Goal: Use online tool/utility: Utilize a website feature to perform a specific function

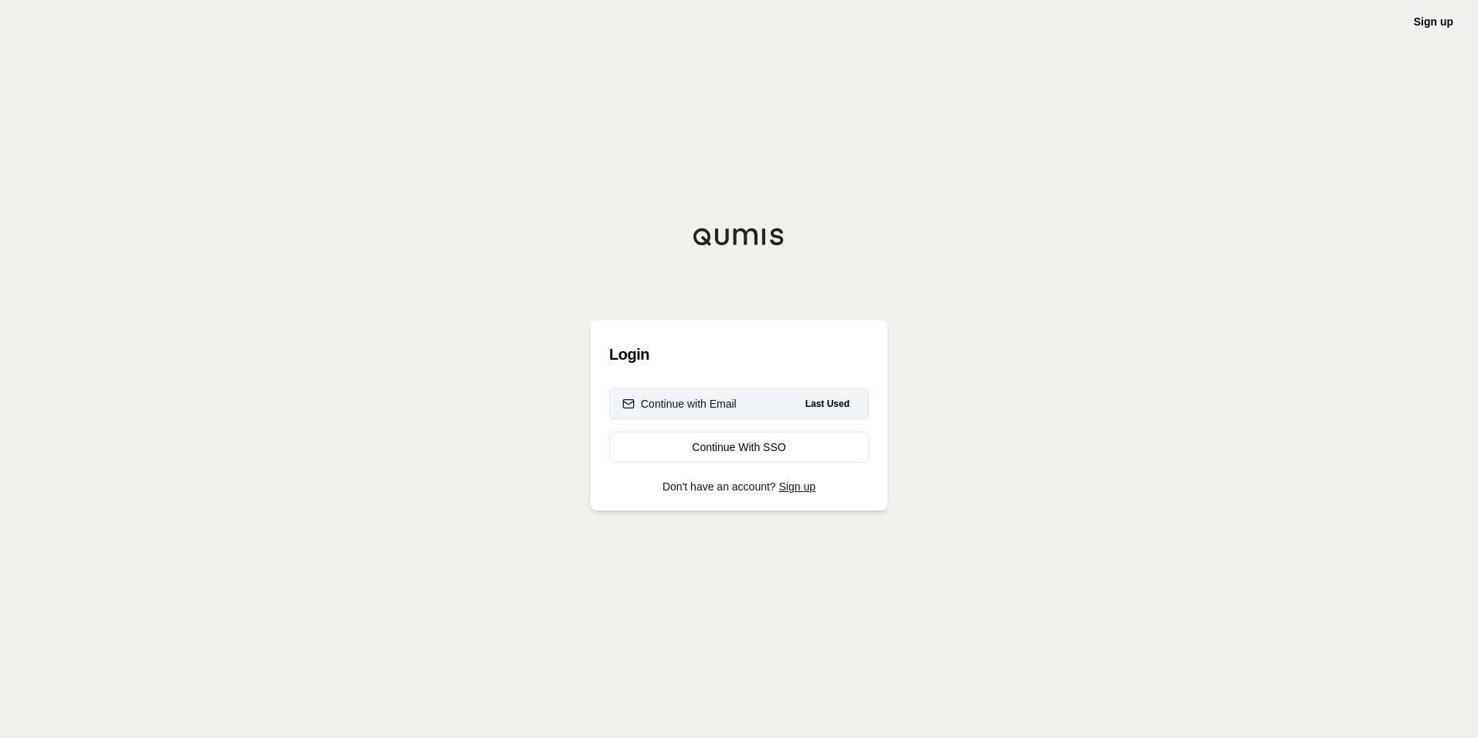
click at [727, 404] on div "Continue with Email" at bounding box center [679, 403] width 114 height 15
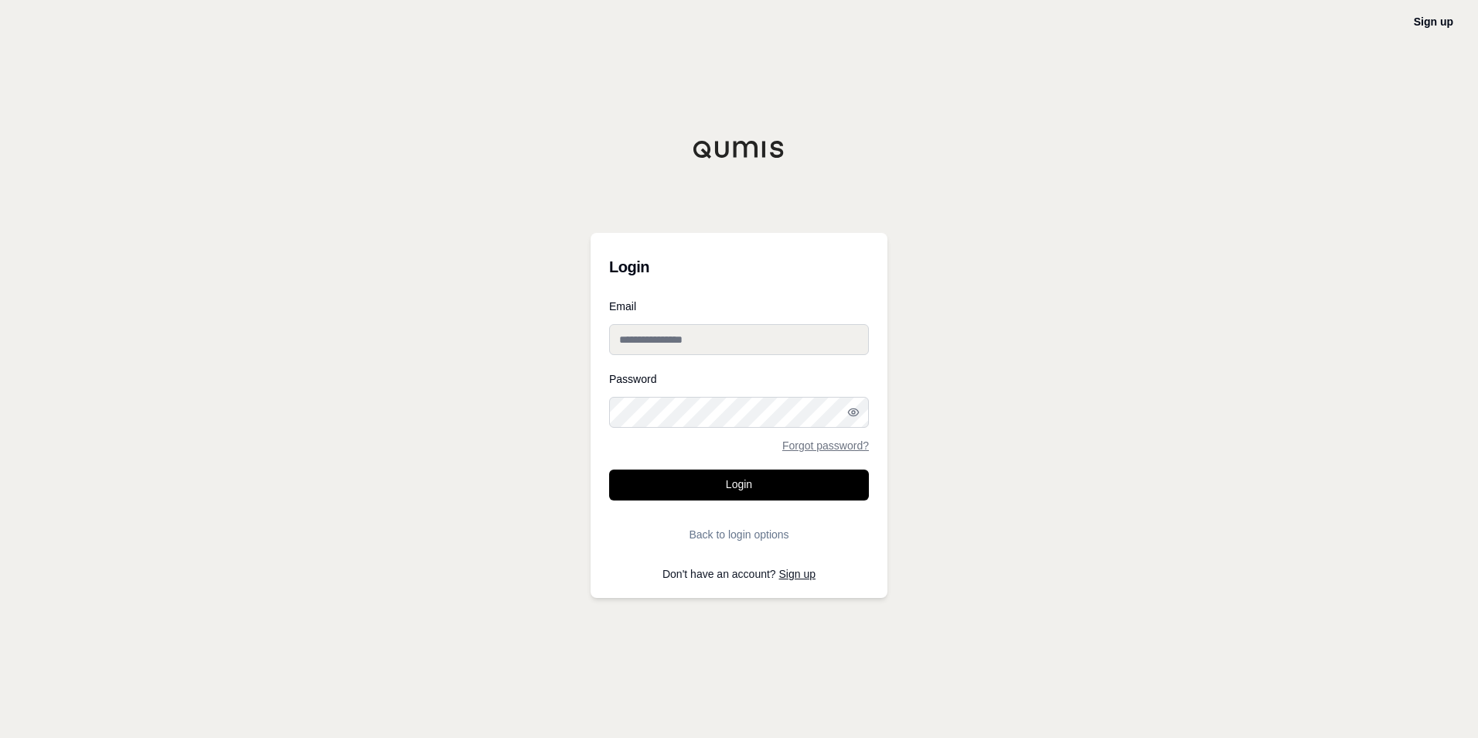
type input "**********"
click at [729, 346] on input "**********" at bounding box center [739, 339] width 260 height 31
drag, startPoint x: 764, startPoint y: 265, endPoint x: 767, endPoint y: 277, distance: 12.0
click at [764, 266] on h3 "Login" at bounding box center [739, 266] width 260 height 31
click at [797, 493] on button "Login" at bounding box center [739, 484] width 260 height 31
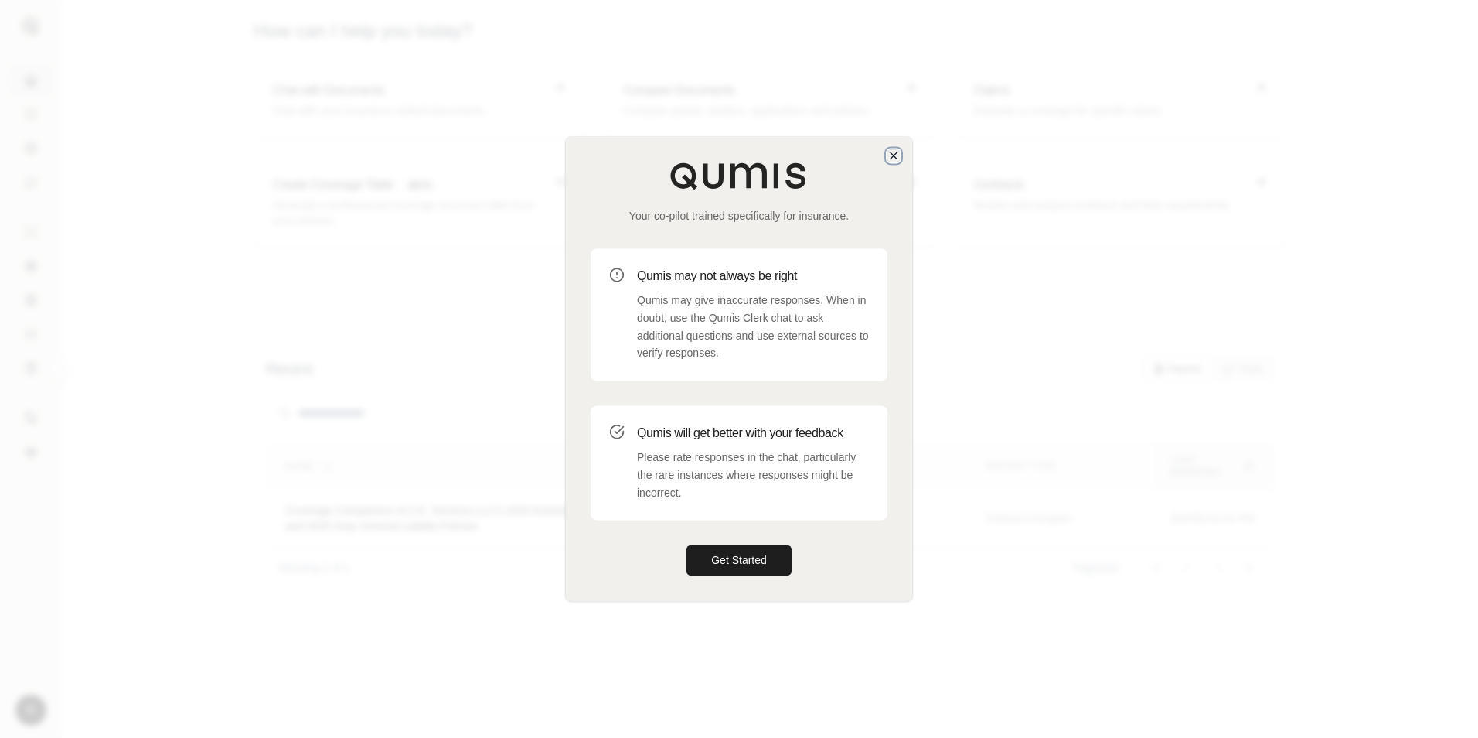
click at [893, 160] on icon "button" at bounding box center [894, 155] width 12 height 12
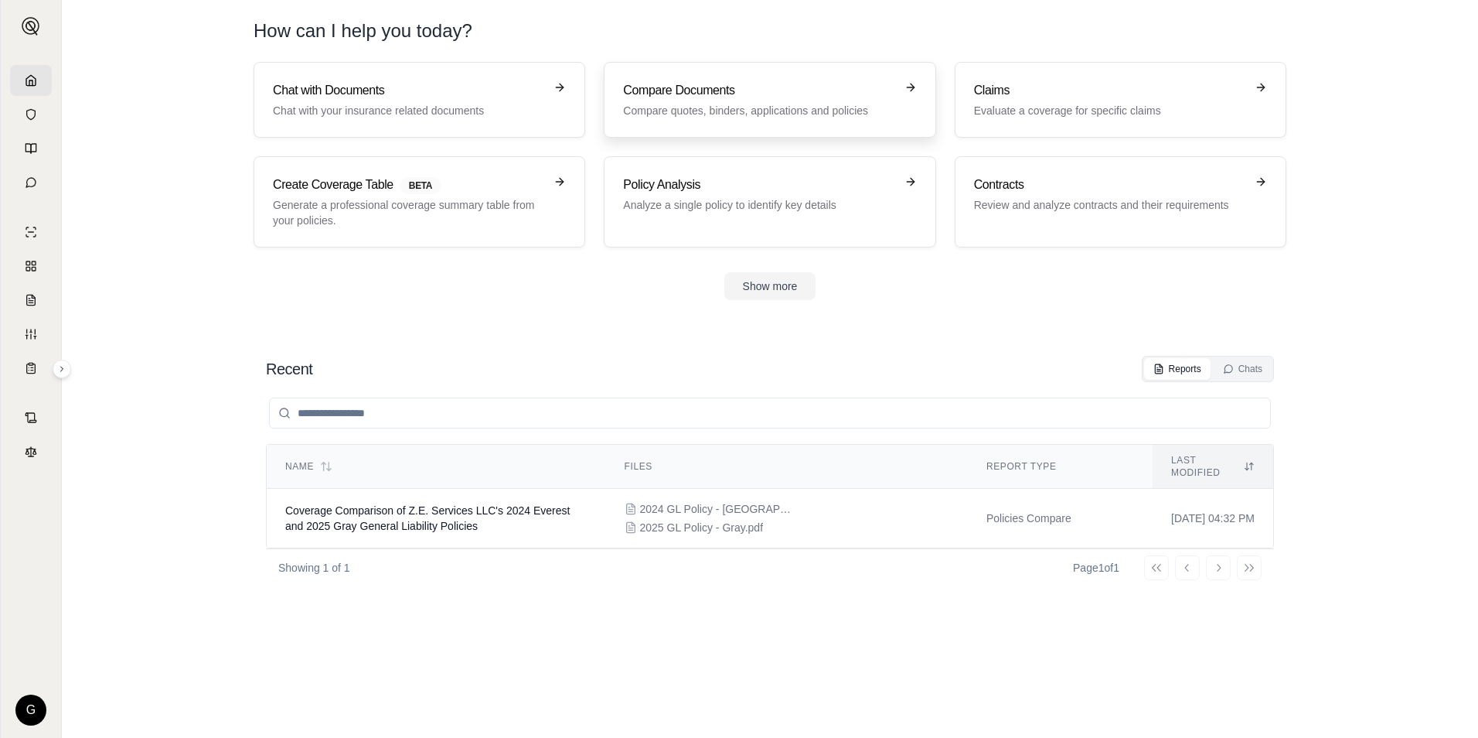
click at [743, 94] on h3 "Compare Documents" at bounding box center [758, 90] width 271 height 19
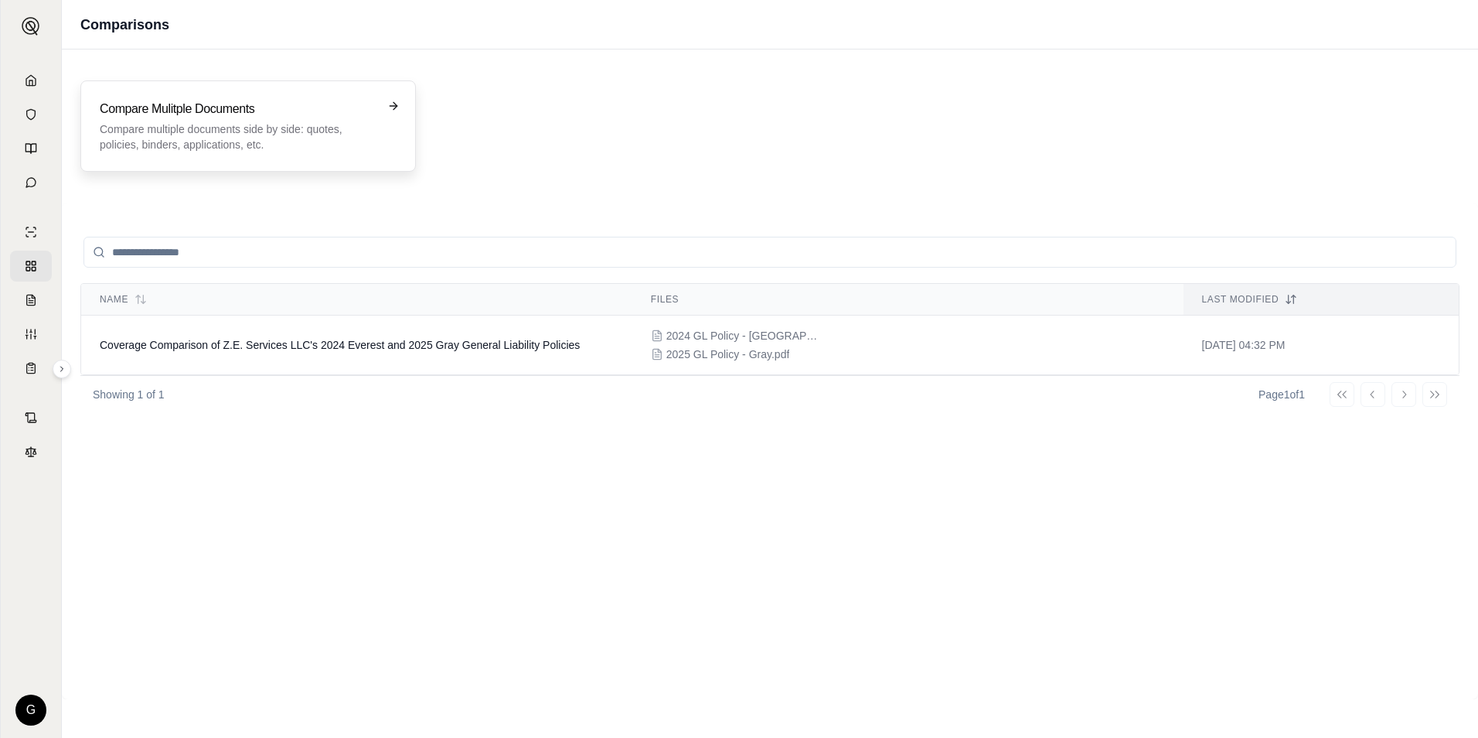
click at [384, 113] on div "Compare Mulitple Documents Compare multiple documents side by side: quotes, pol…" at bounding box center [248, 126] width 297 height 53
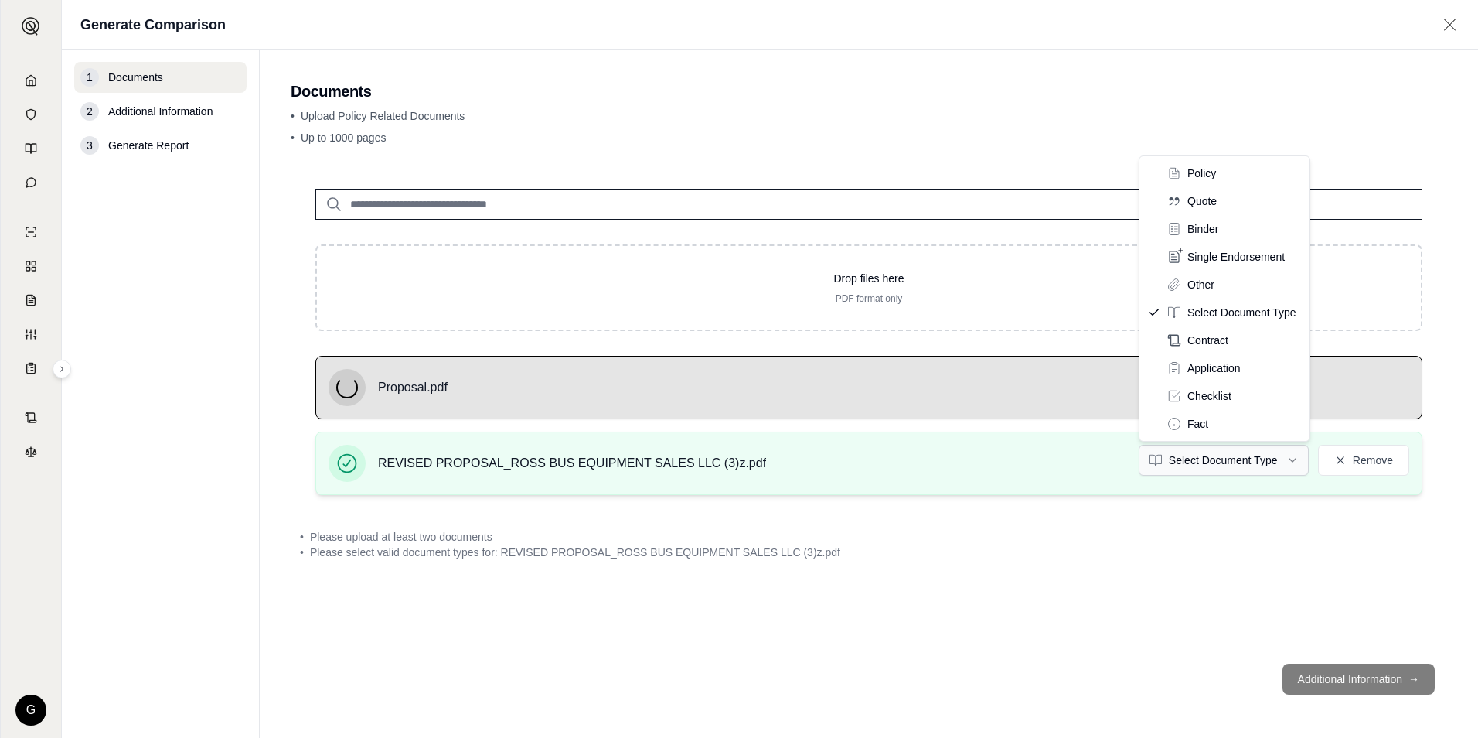
click at [1284, 456] on html "G Generate Comparison 1 Documents 2 Additional Information 3 Generate Report Do…" at bounding box center [739, 369] width 1478 height 738
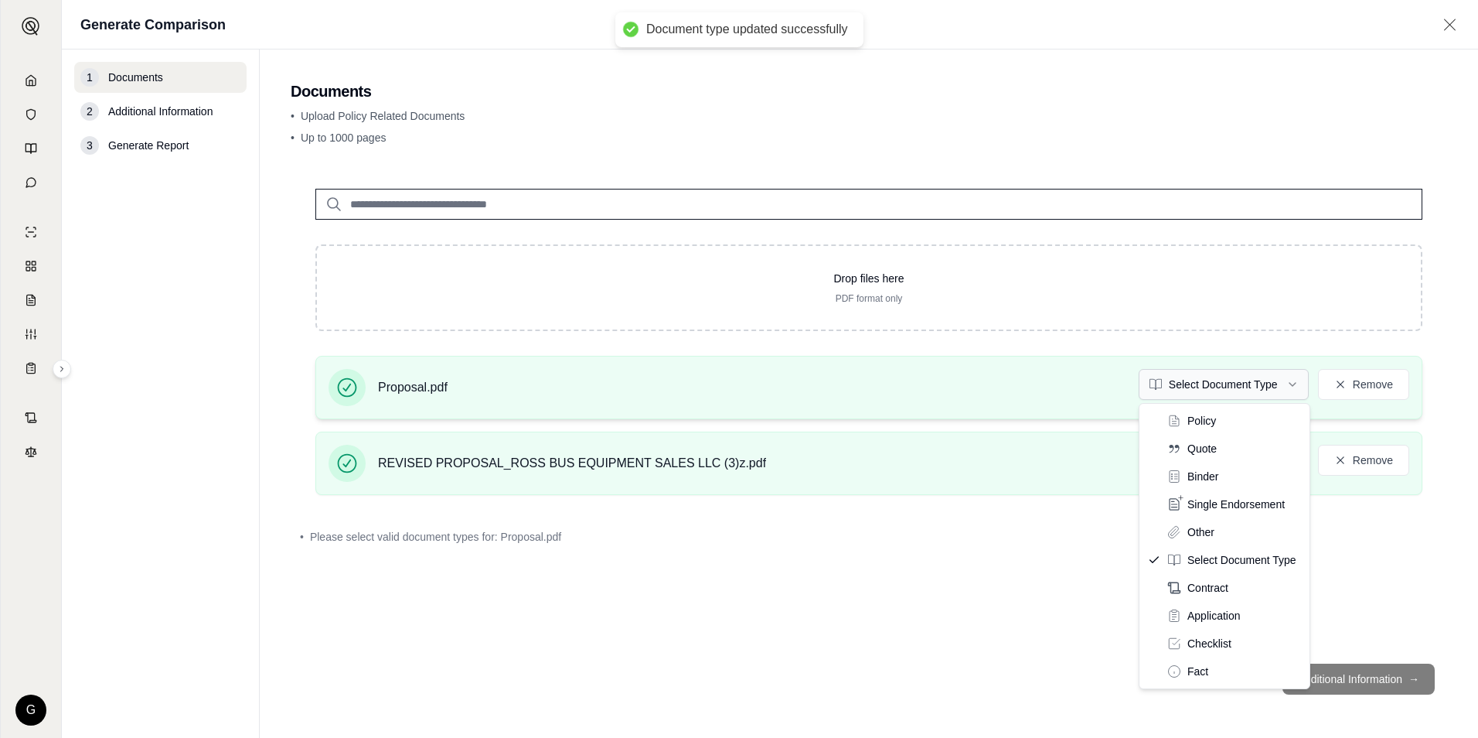
click at [1271, 387] on html "Document type updated successfully G Generate Comparison 1 Documents 2 Addition…" at bounding box center [739, 369] width 1478 height 738
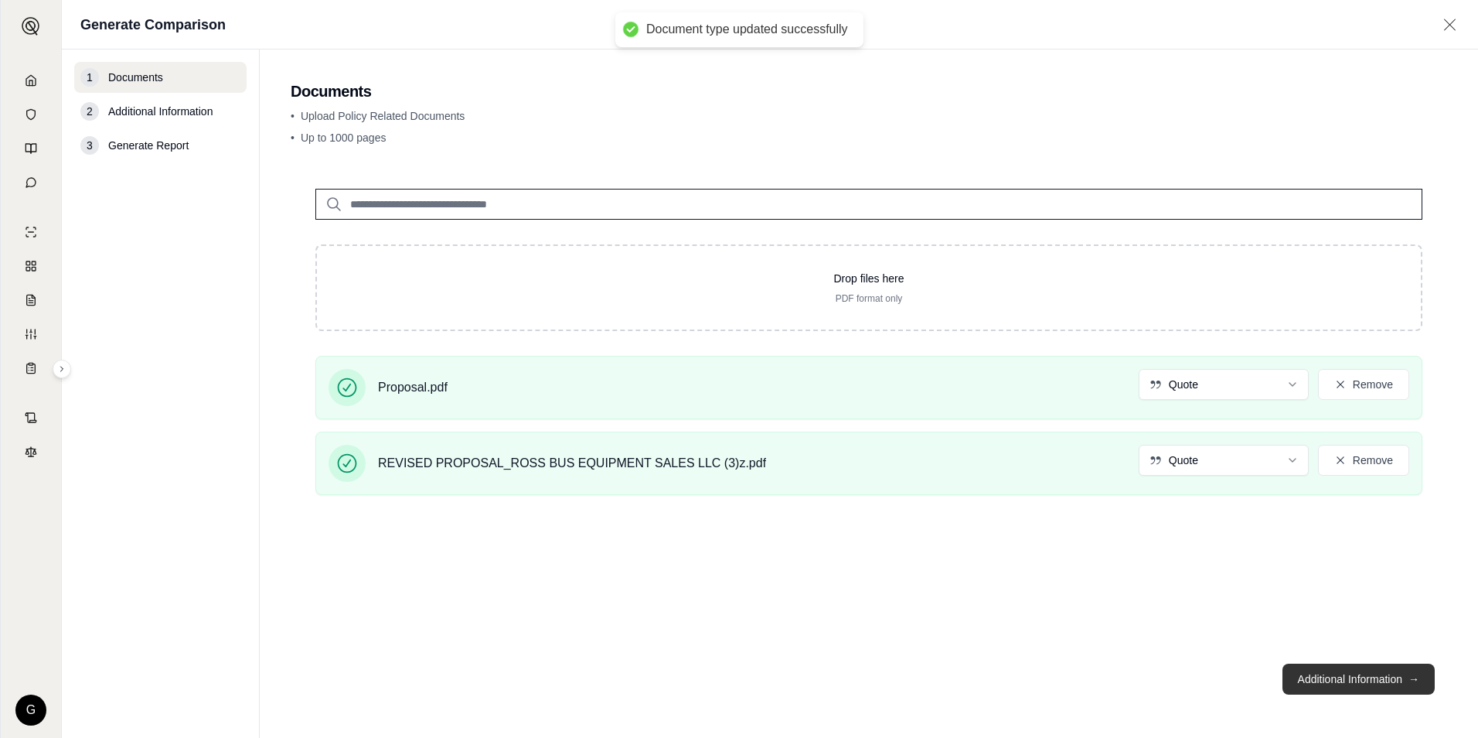
click at [1322, 680] on button "Additional Information →" at bounding box center [1359, 678] width 152 height 31
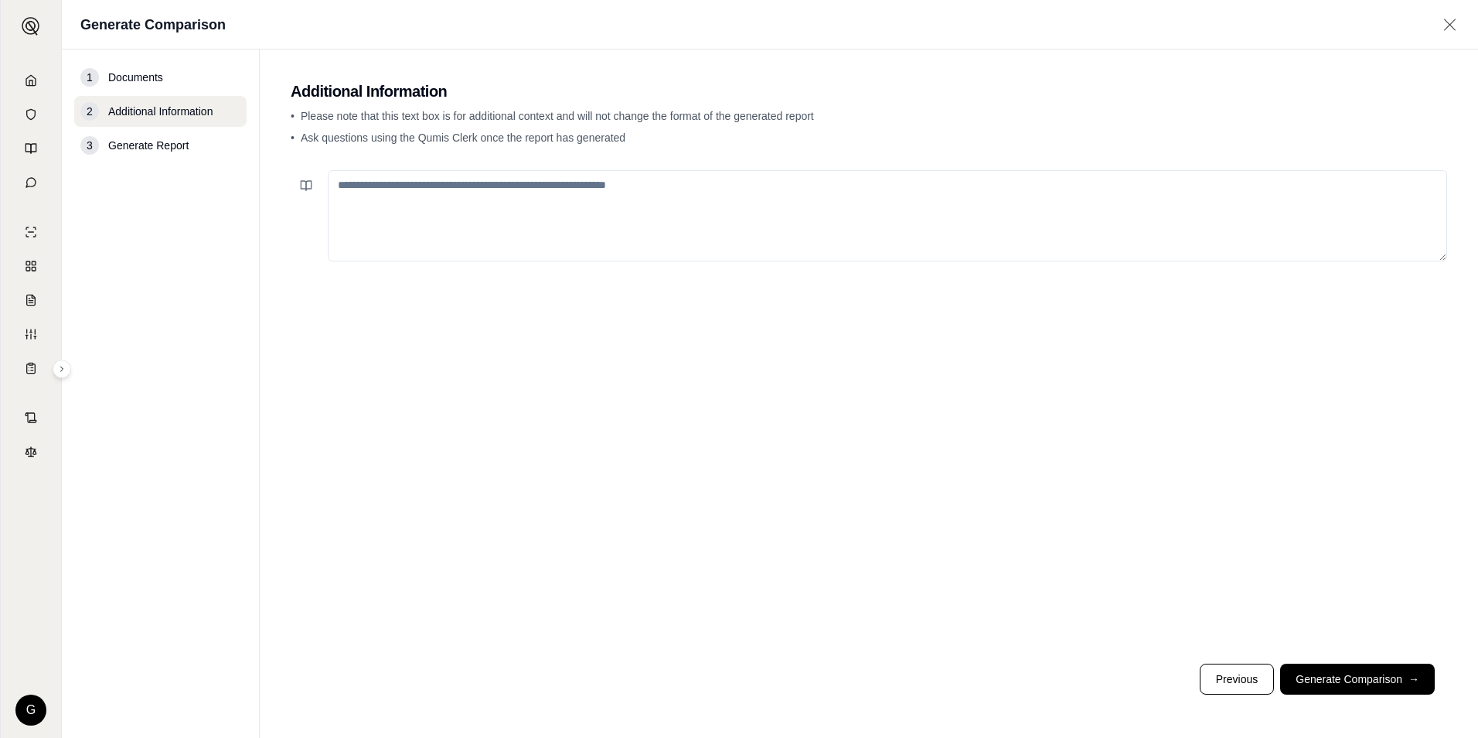
click at [554, 203] on textarea at bounding box center [888, 215] width 1120 height 91
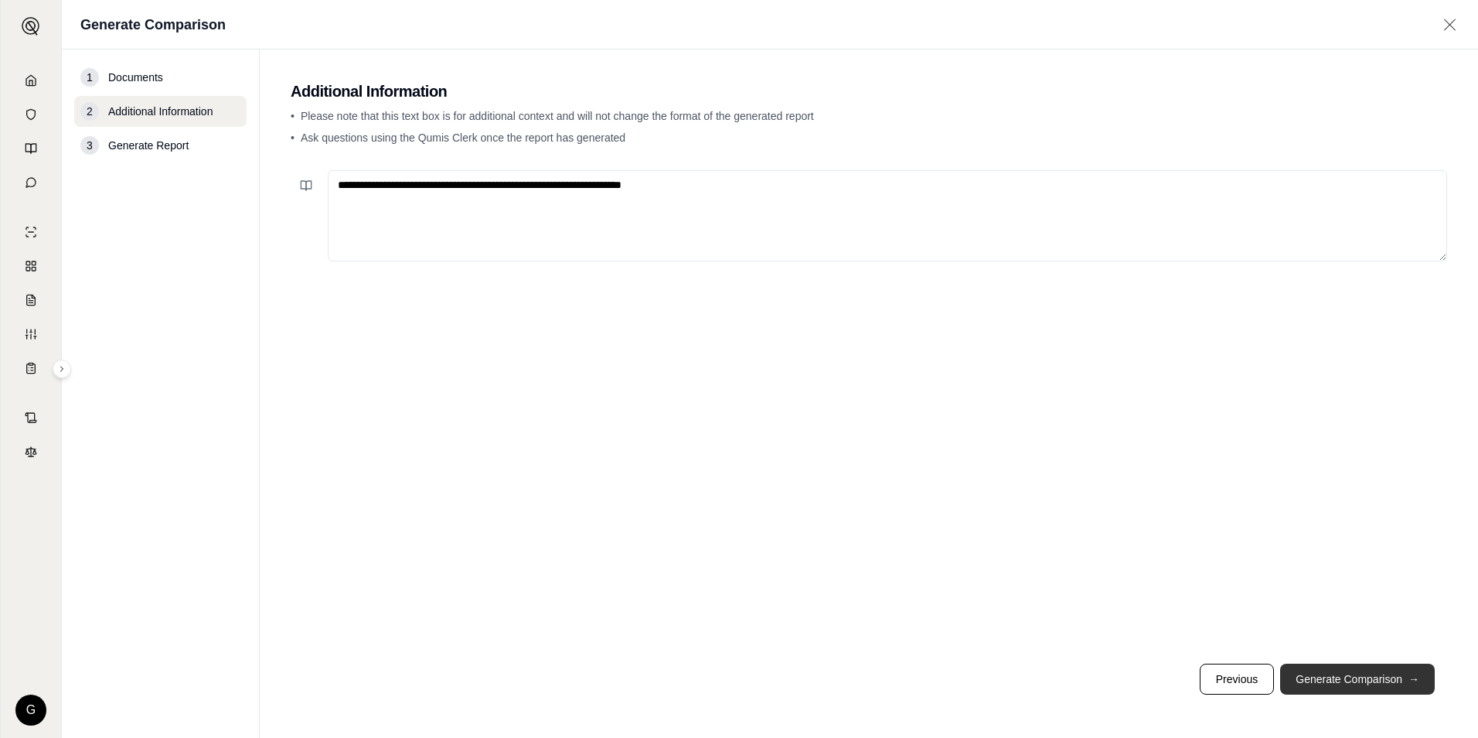
type textarea "**********"
click at [1393, 675] on button "Generate Comparison →" at bounding box center [1357, 678] width 155 height 31
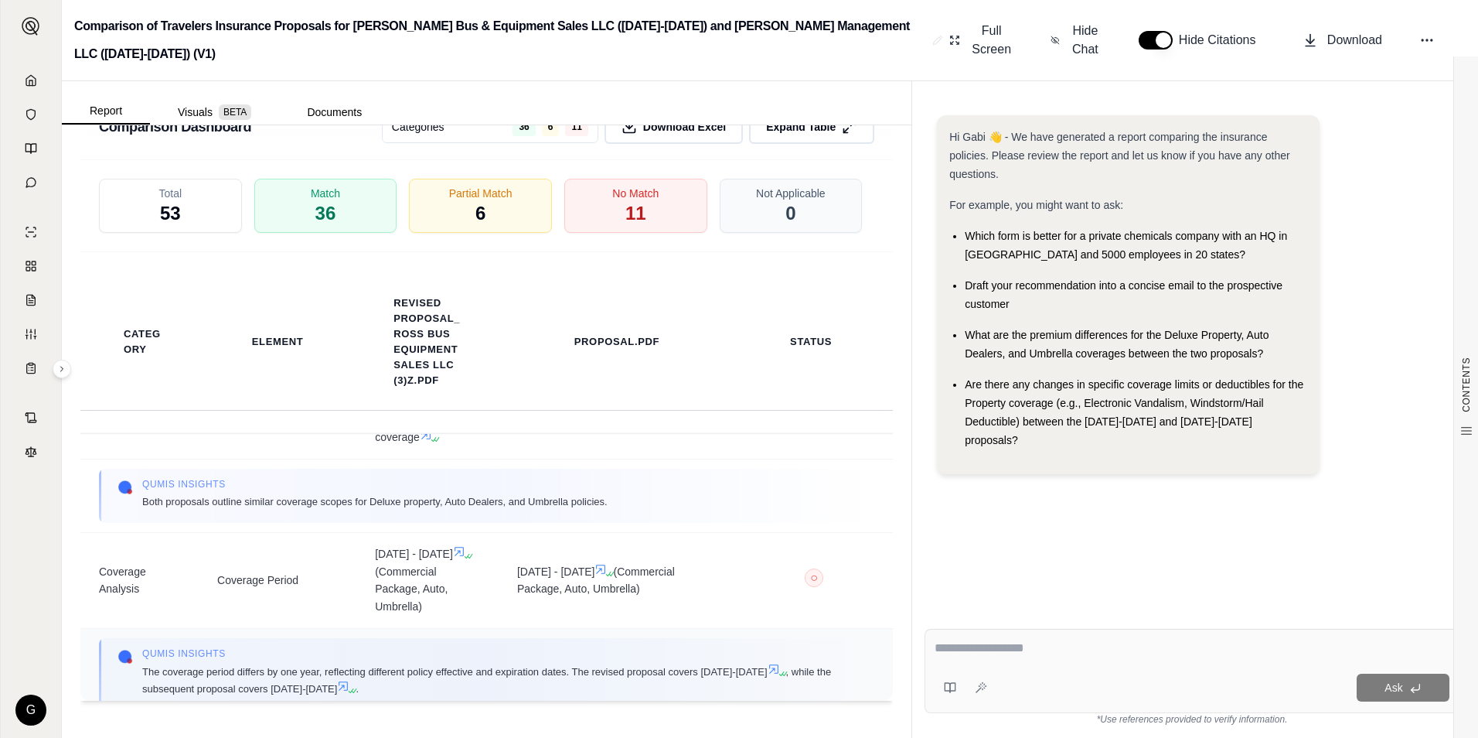
scroll to position [541, 0]
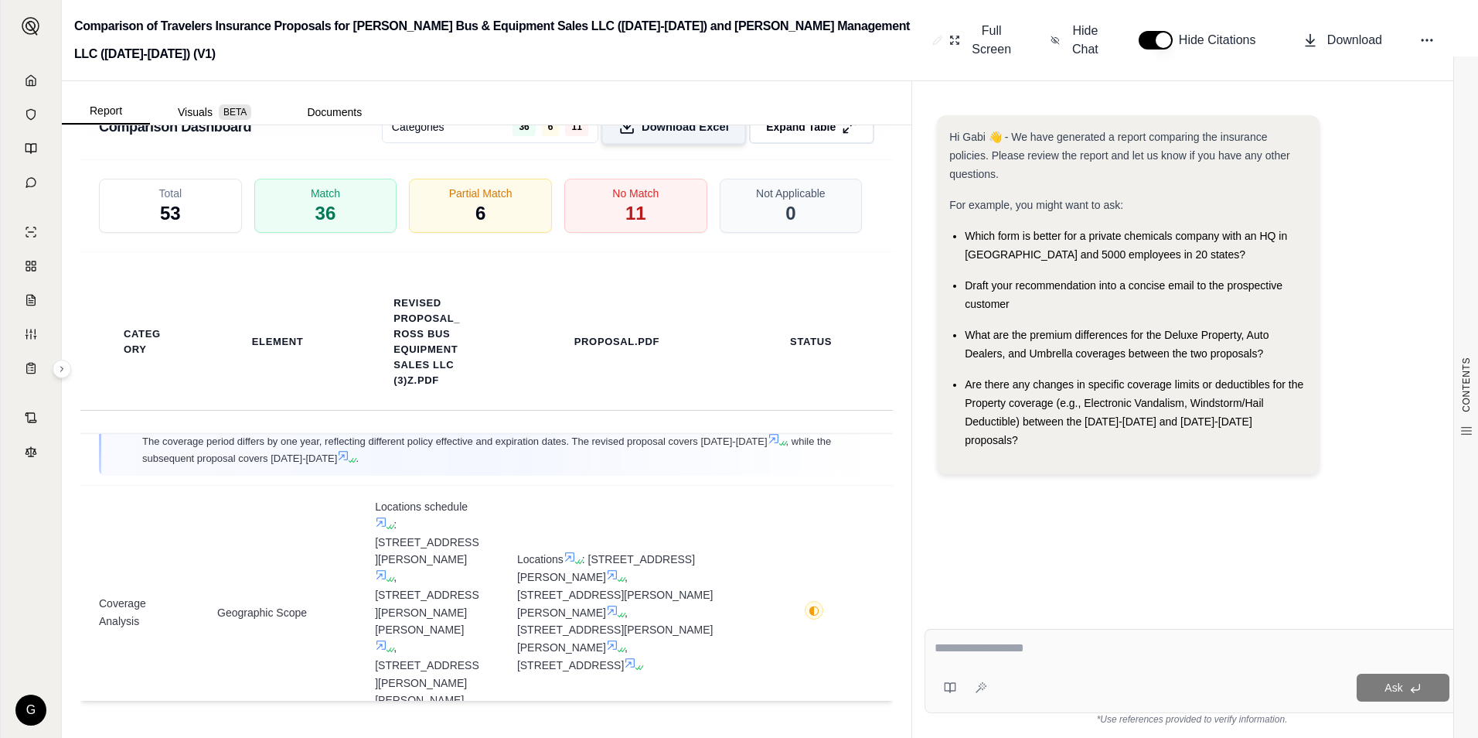
click at [646, 121] on span "Download Excel" at bounding box center [685, 127] width 87 height 16
click at [983, 90] on div "Hi Gabi 👋 - We have generated a report comparing the insurance policies. Please…" at bounding box center [1192, 353] width 560 height 526
click at [1329, 31] on span "Download" at bounding box center [1355, 40] width 55 height 19
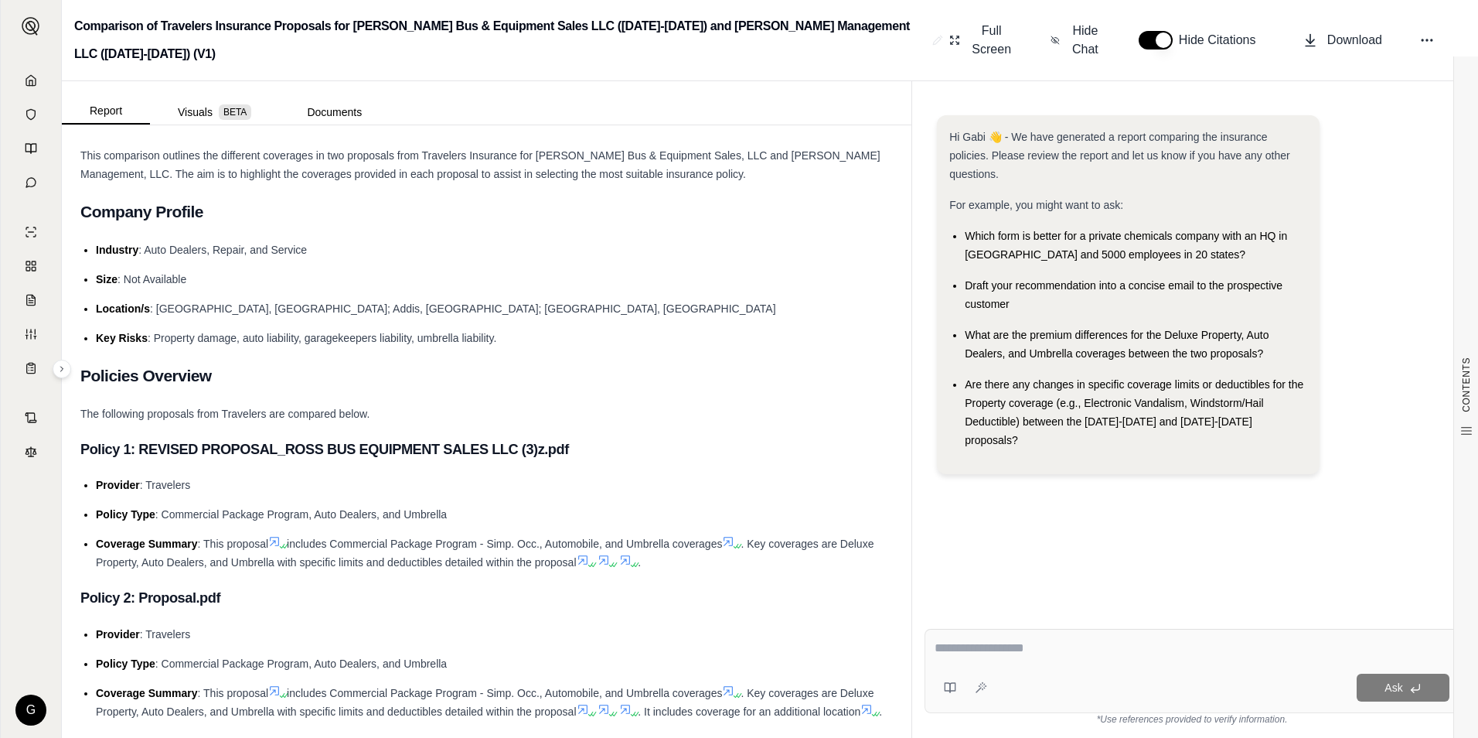
scroll to position [0, 0]
